Goal: Task Accomplishment & Management: Use online tool/utility

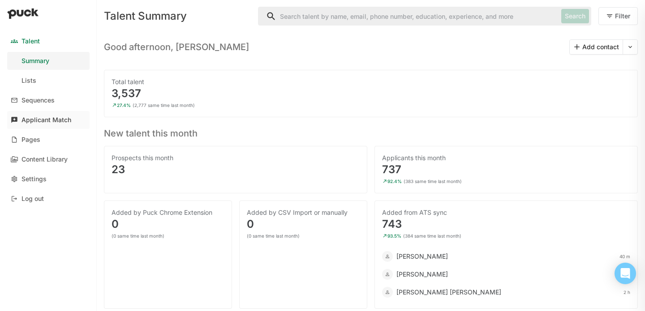
click at [39, 122] on div "Applicant Match" at bounding box center [47, 121] width 50 height 8
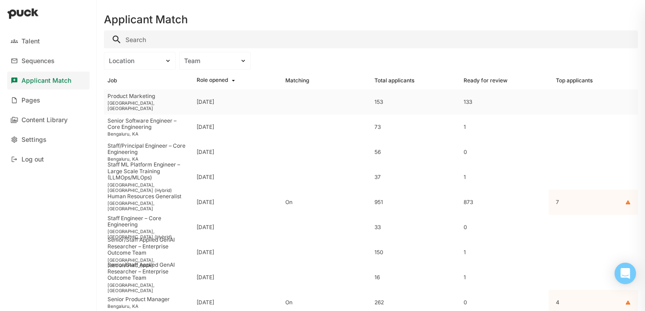
click at [468, 104] on div "133" at bounding box center [505, 102] width 82 height 6
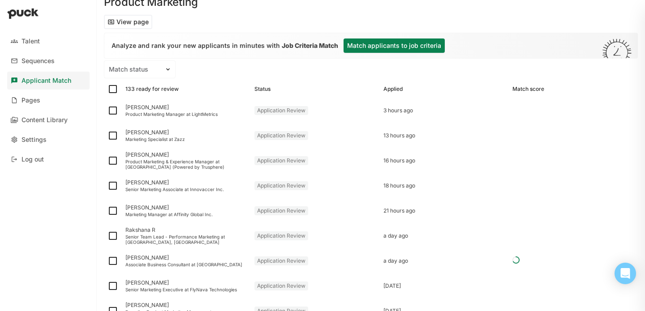
scroll to position [38, 0]
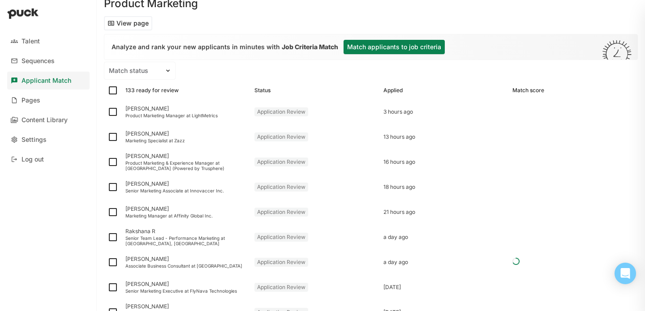
click at [390, 51] on button "Match applicants to job criteria" at bounding box center [394, 47] width 101 height 14
